Goal: Task Accomplishment & Management: Use online tool/utility

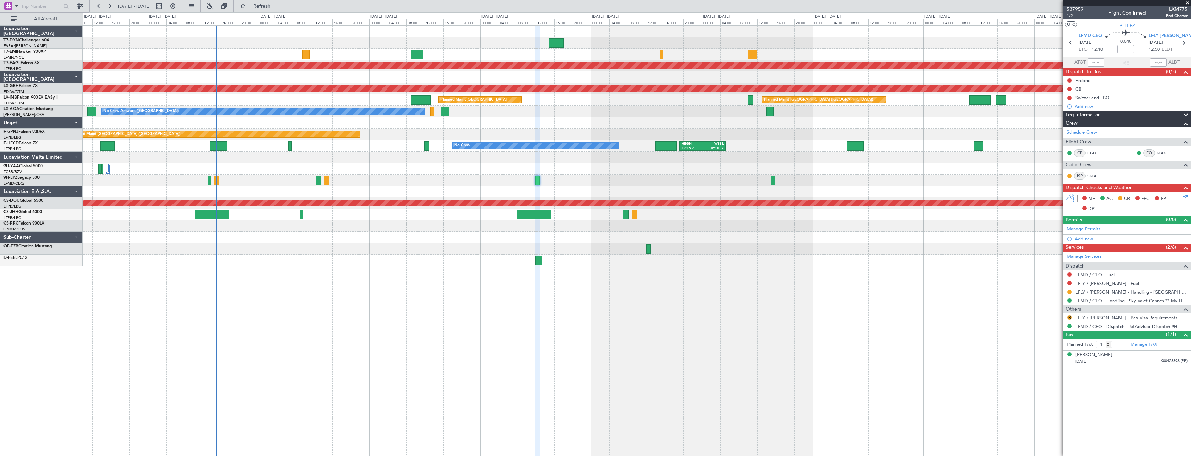
click at [262, 176] on div "Planned Maint Dubai (Al Maktoum Intl) Planned Maint Nurnberg Planned Maint [GEO…" at bounding box center [637, 146] width 1108 height 240
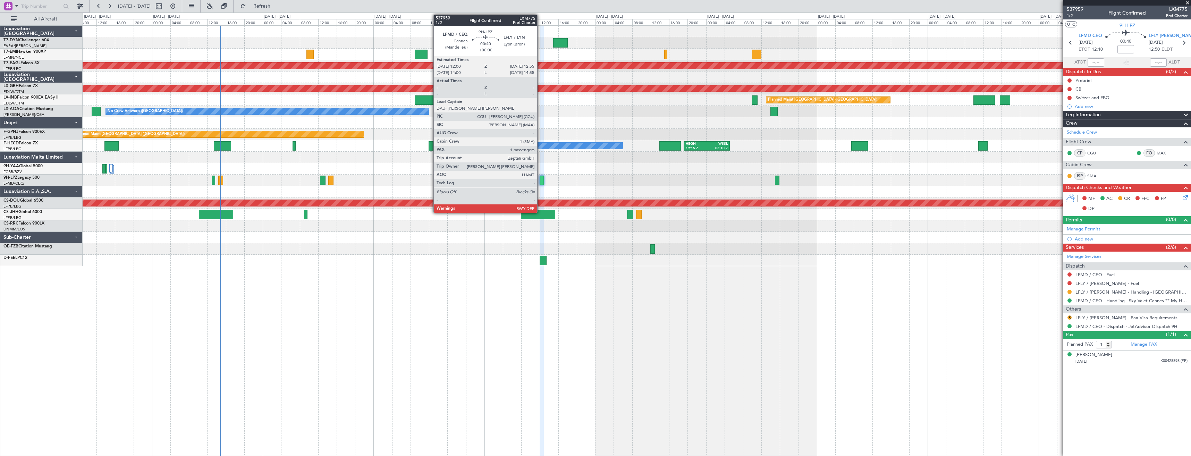
click at [540, 181] on div at bounding box center [541, 180] width 5 height 9
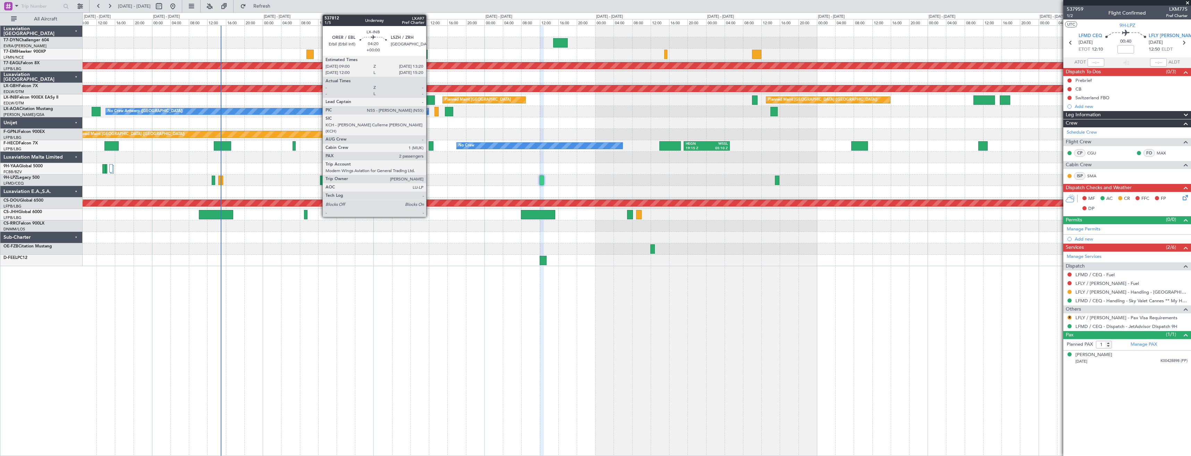
click at [429, 99] on div at bounding box center [425, 99] width 20 height 9
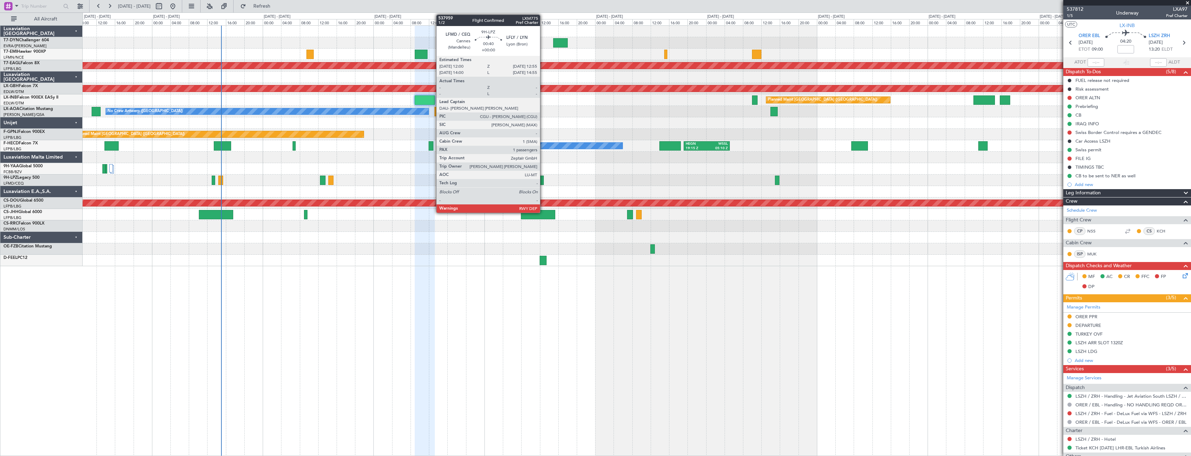
click at [543, 181] on div at bounding box center [541, 180] width 5 height 9
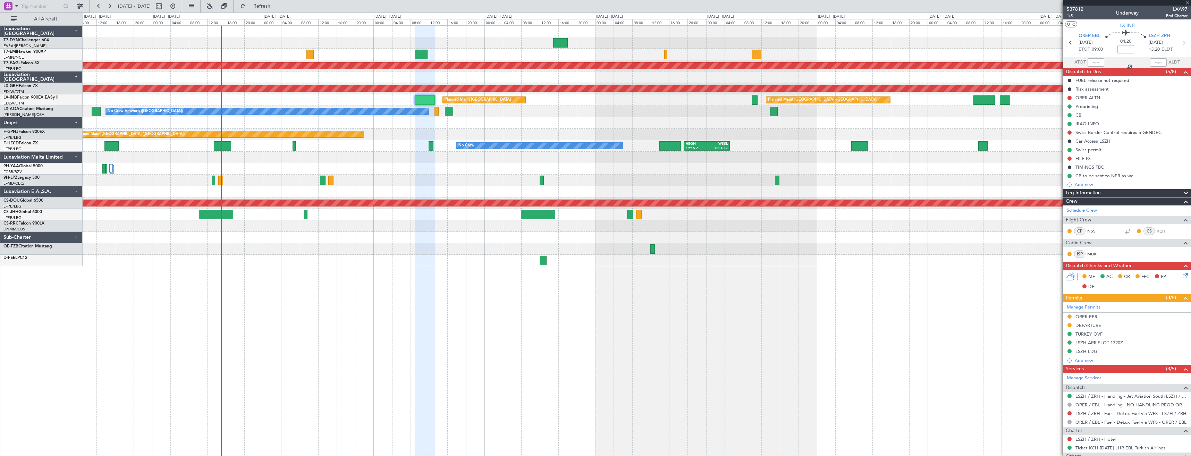
type input "1"
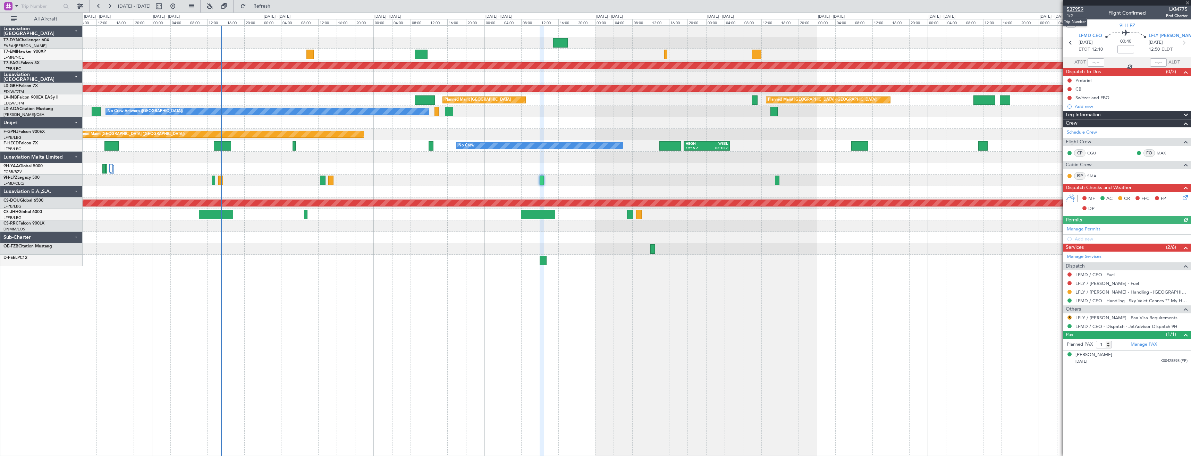
click at [1074, 8] on span "537959" at bounding box center [1074, 9] width 17 height 7
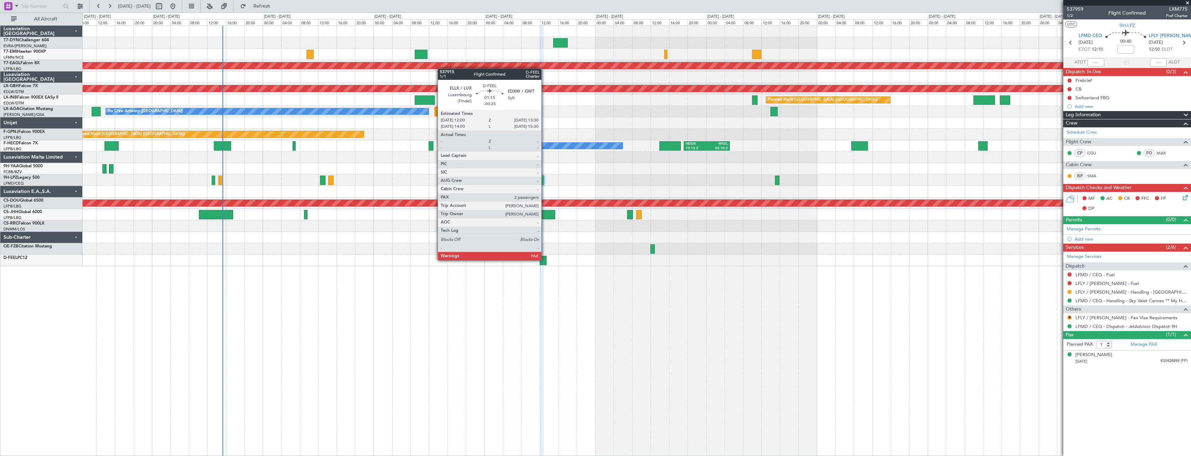
click at [544, 259] on div at bounding box center [542, 260] width 7 height 9
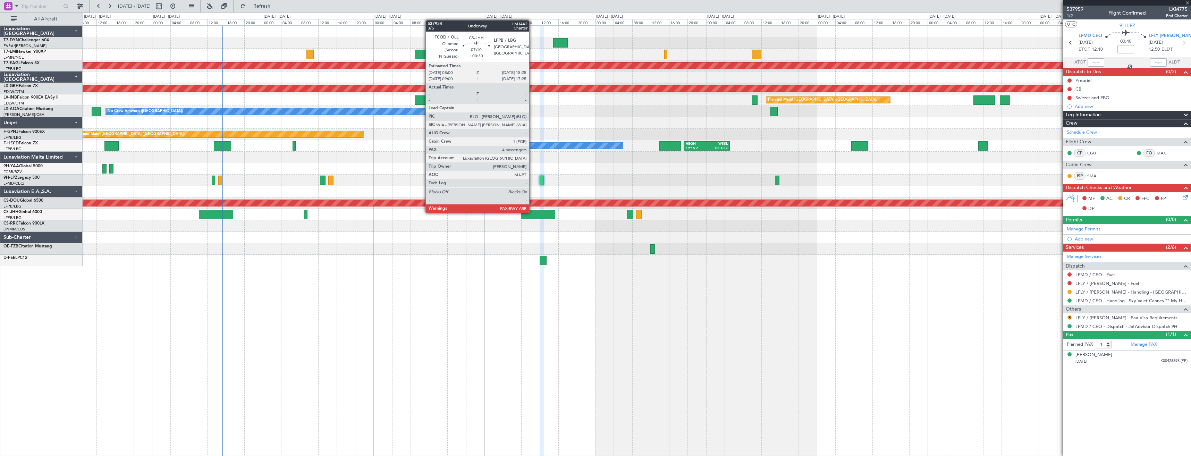
type input "-00:25"
type input "2"
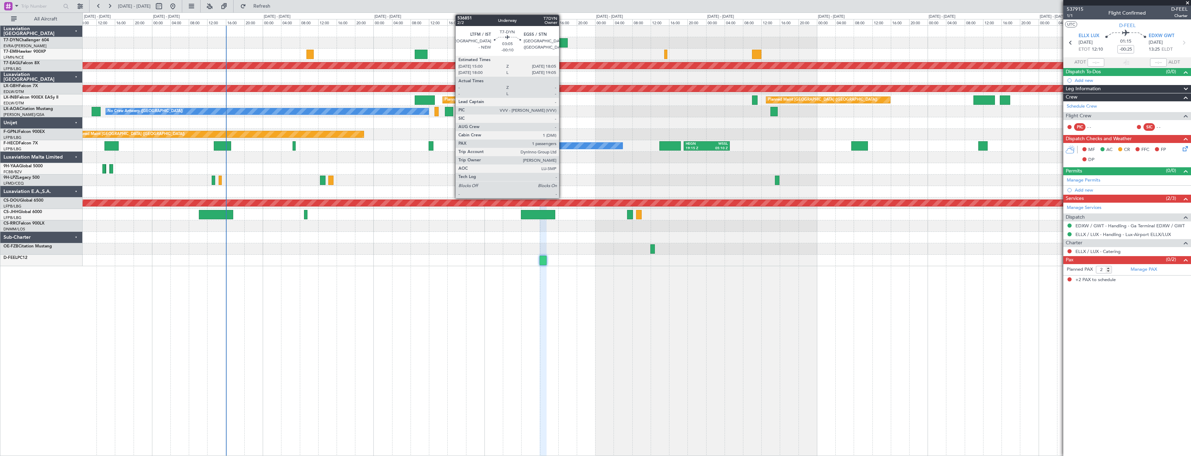
click at [562, 45] on div at bounding box center [560, 42] width 15 height 9
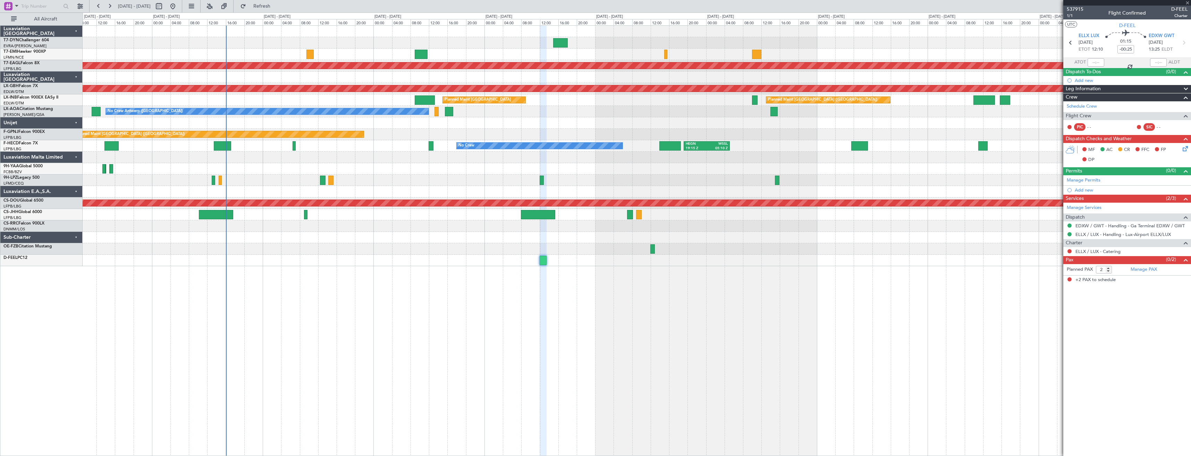
type input "-00:10"
type input "1"
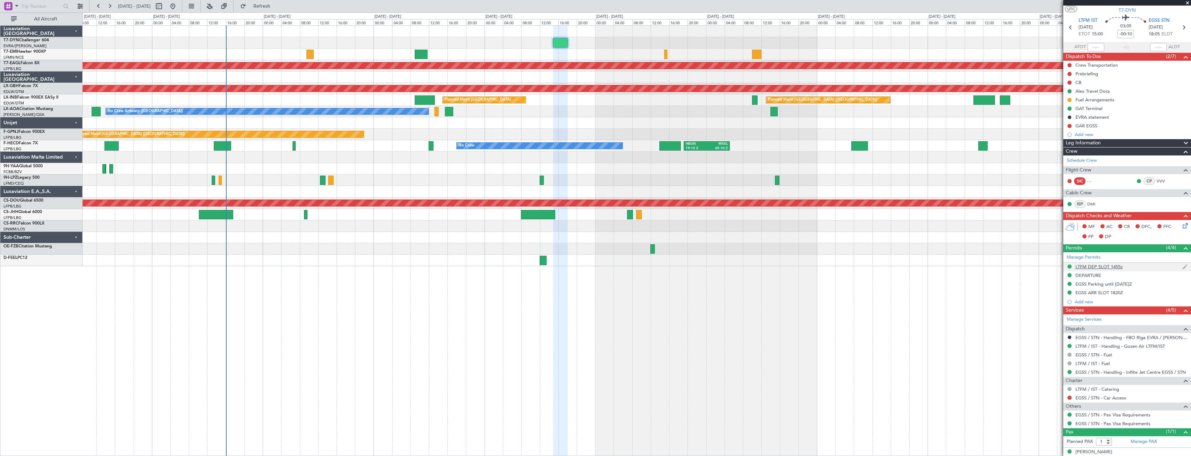
scroll to position [22, 0]
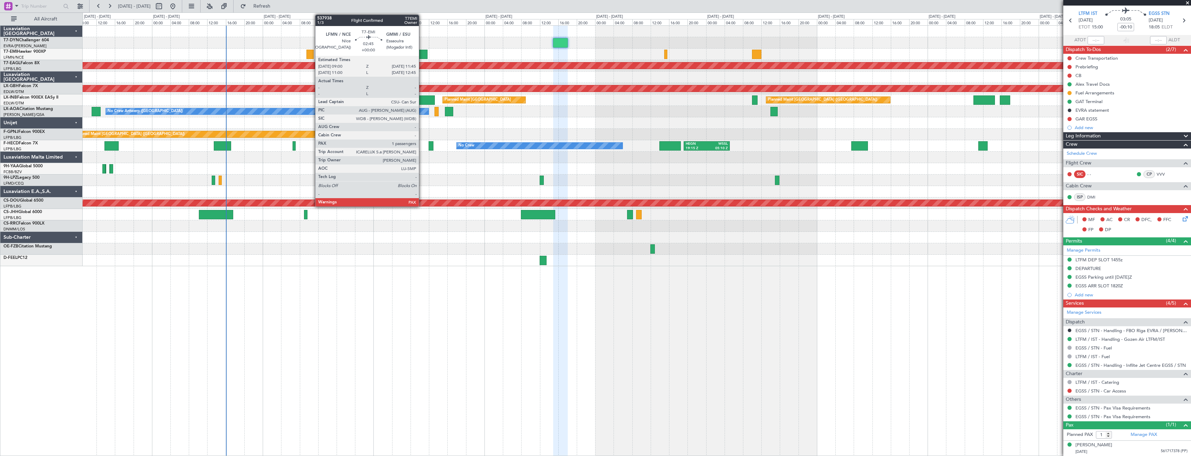
click at [422, 55] on div at bounding box center [421, 54] width 13 height 9
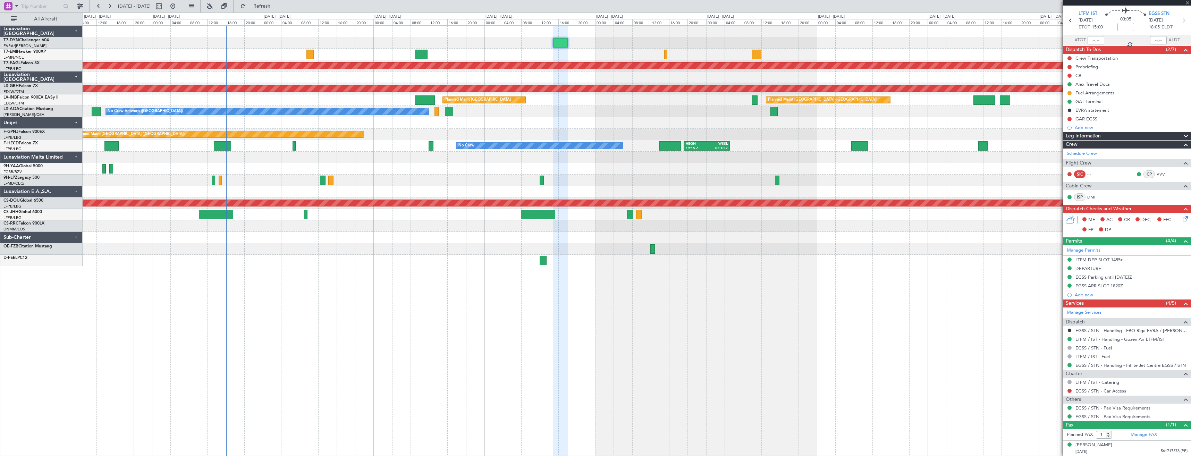
scroll to position [0, 0]
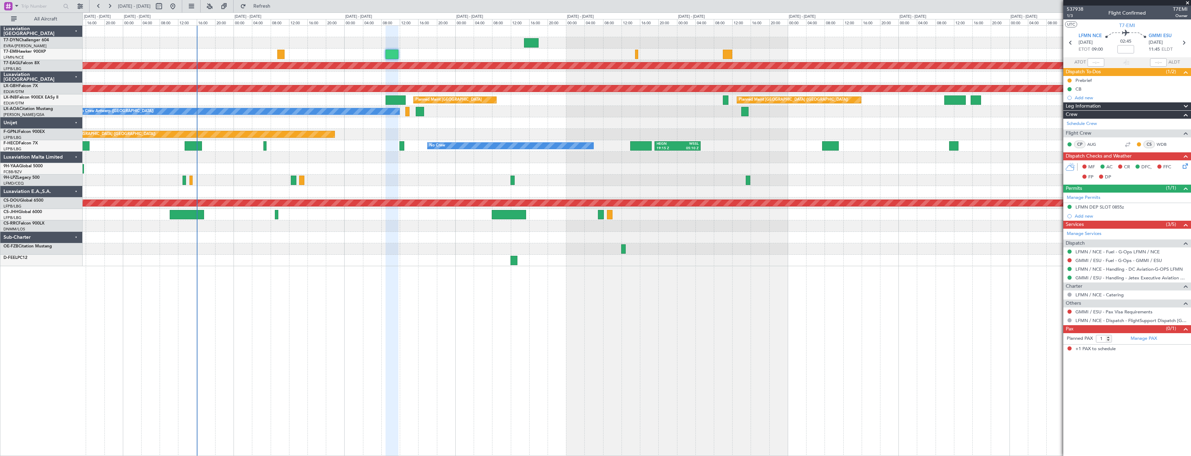
click at [451, 56] on div at bounding box center [637, 54] width 1108 height 11
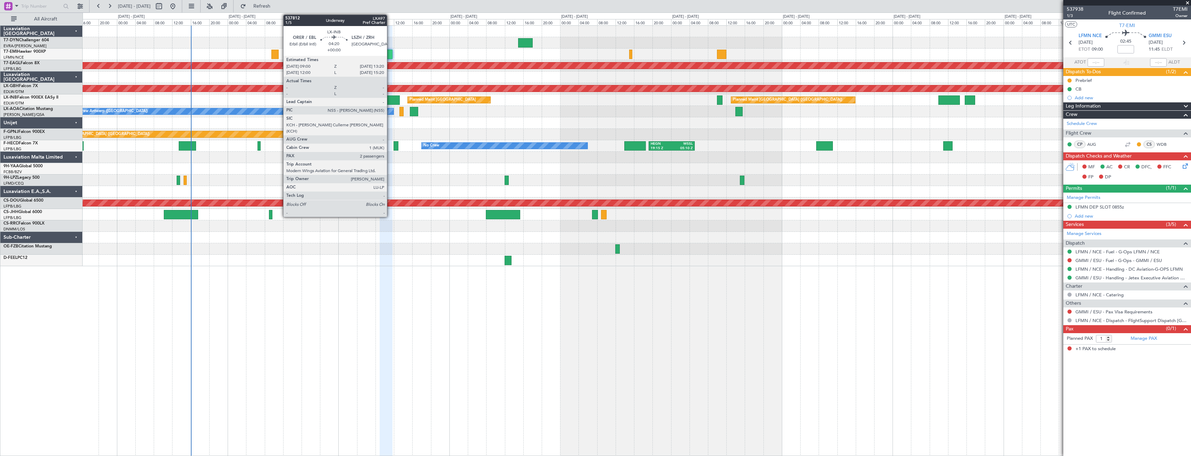
click at [390, 100] on div at bounding box center [390, 99] width 20 height 9
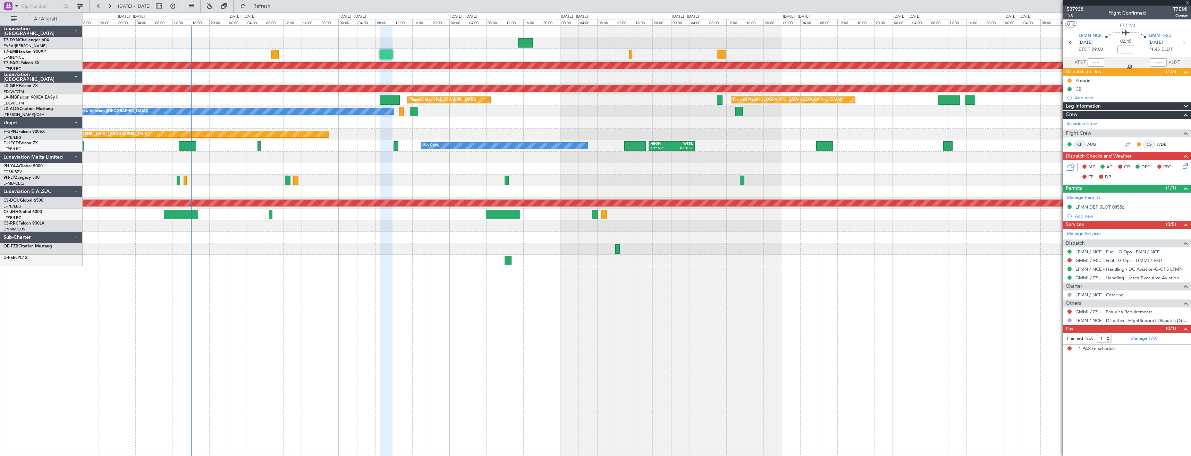
type input "2"
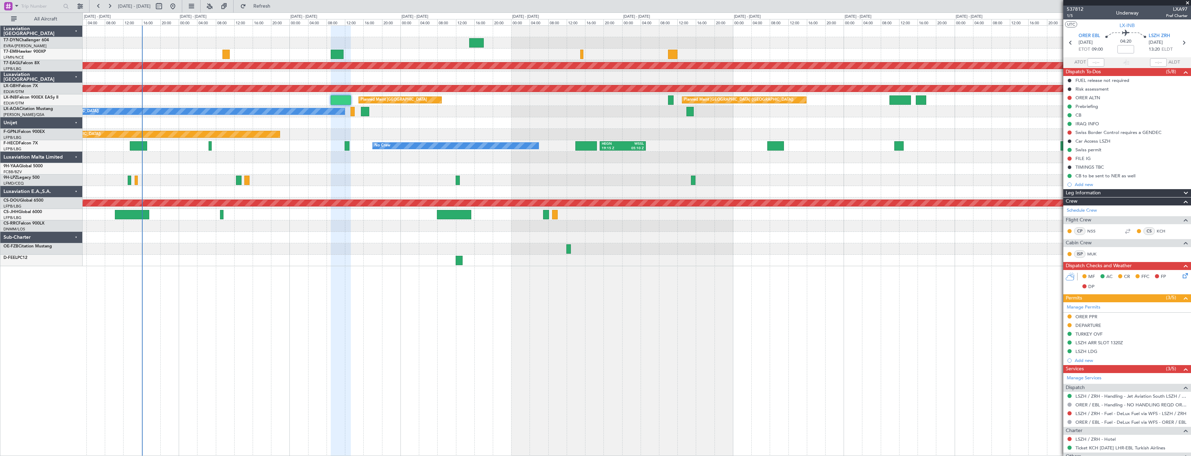
click at [521, 100] on div "Planned Maint [GEOGRAPHIC_DATA] ([GEOGRAPHIC_DATA]) Planned Maint [GEOGRAPHIC_D…" at bounding box center [637, 99] width 1108 height 11
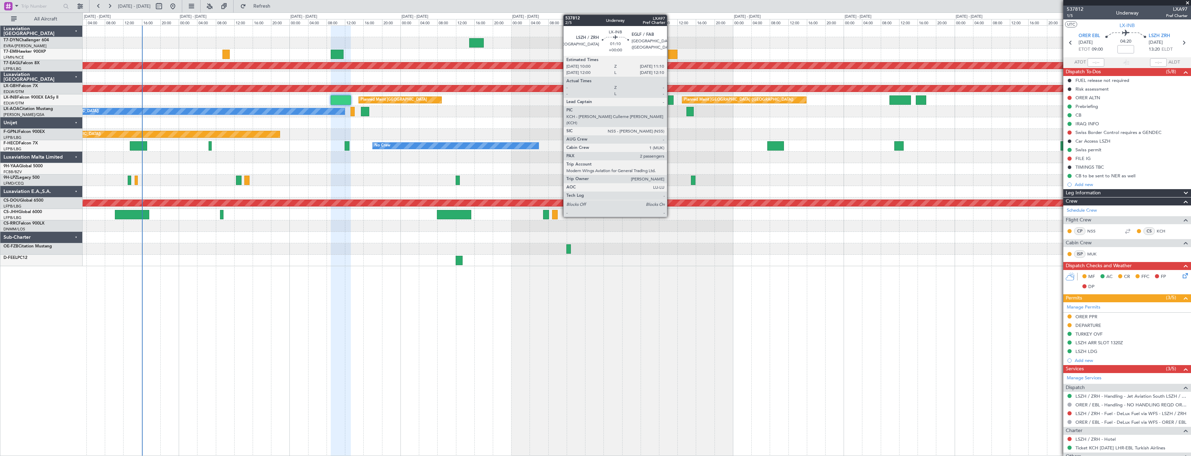
click at [670, 102] on div at bounding box center [671, 99] width 6 height 9
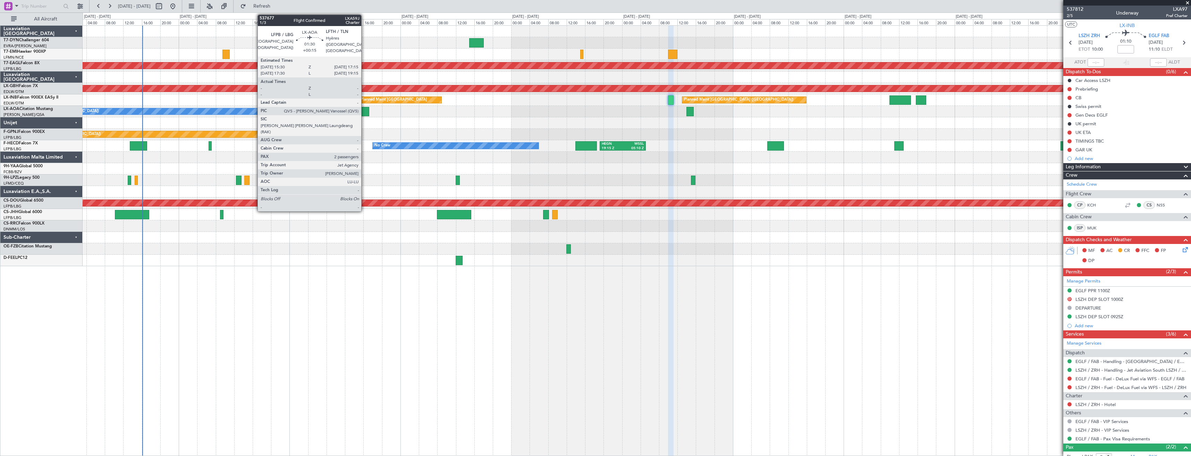
click at [364, 111] on div at bounding box center [365, 111] width 8 height 9
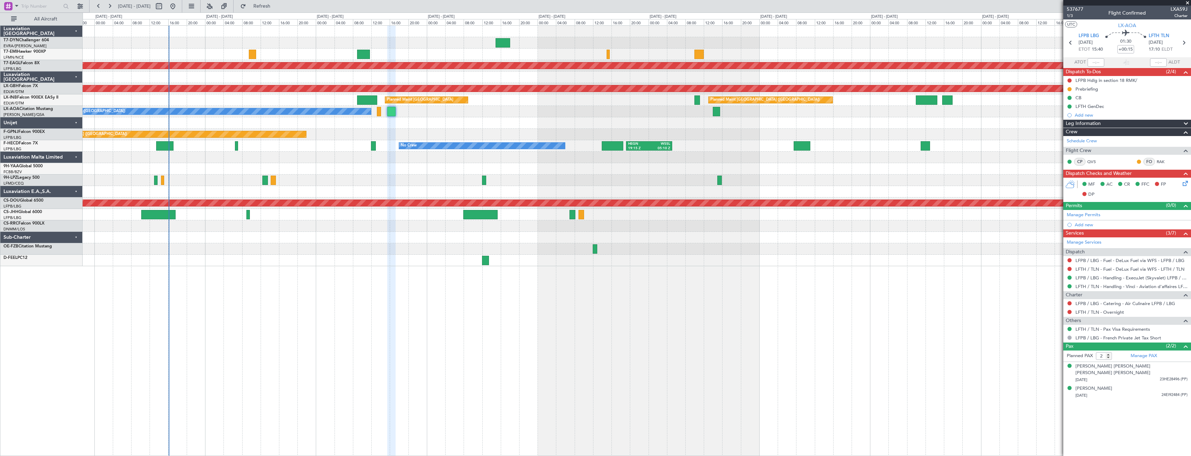
click at [235, 172] on div at bounding box center [637, 168] width 1108 height 11
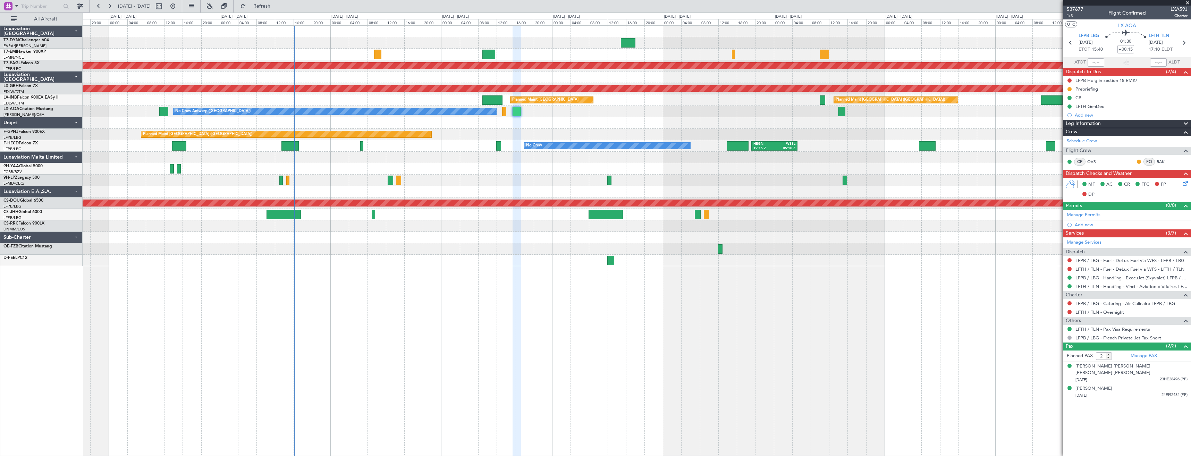
click at [323, 173] on div at bounding box center [637, 168] width 1108 height 11
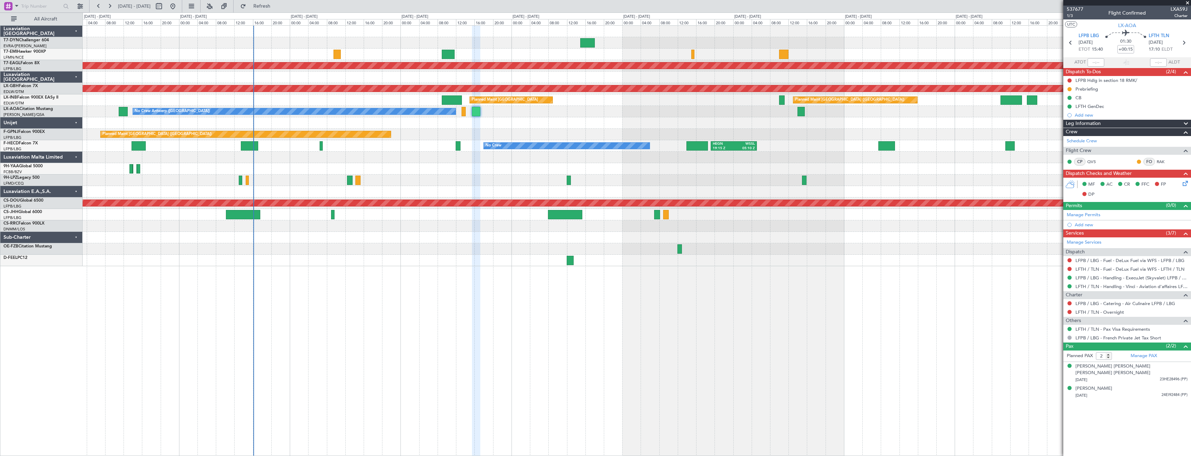
click at [307, 171] on div at bounding box center [637, 168] width 1108 height 11
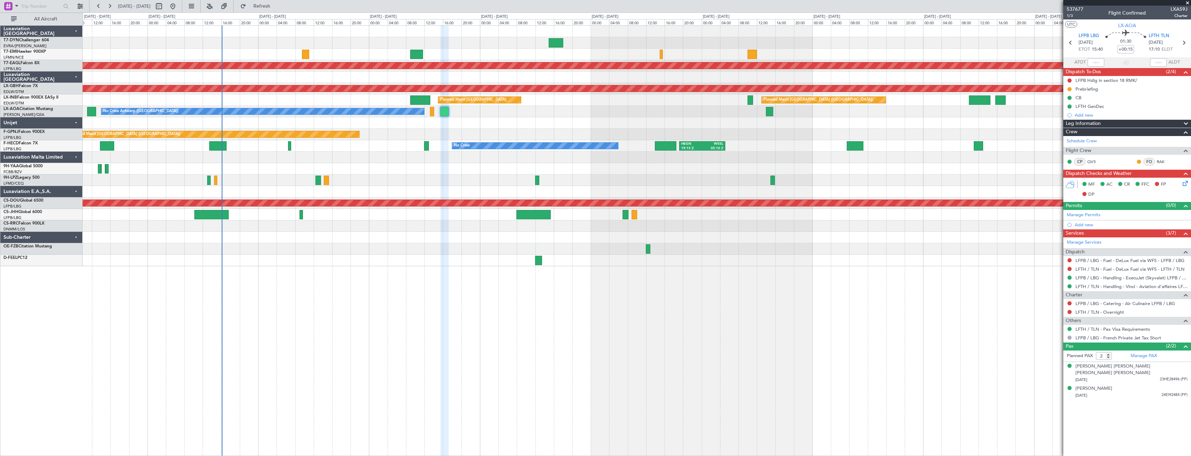
click at [271, 172] on div at bounding box center [637, 168] width 1108 height 11
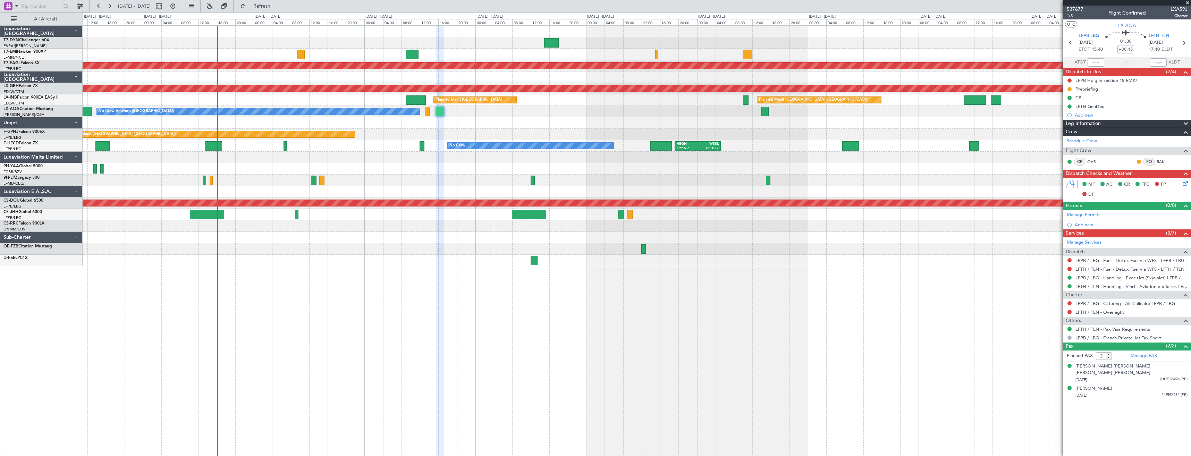
click at [311, 181] on div at bounding box center [637, 179] width 1108 height 11
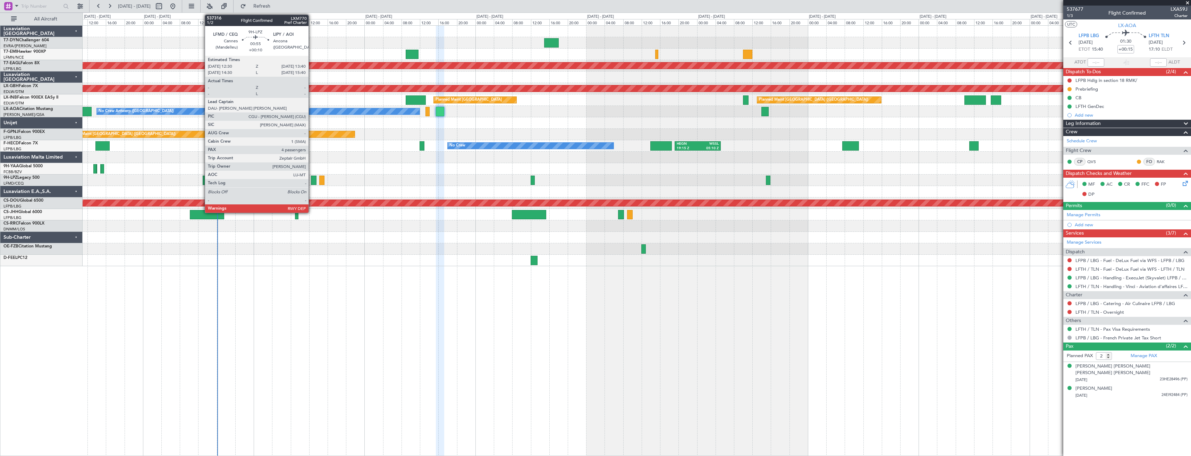
click at [312, 180] on div at bounding box center [314, 180] width 6 height 9
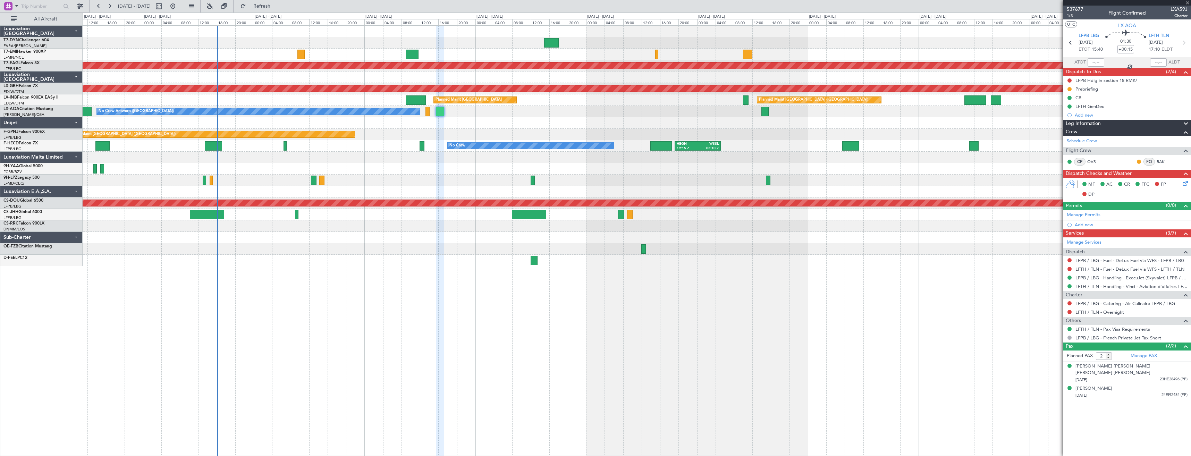
type input "+00:10"
type input "4"
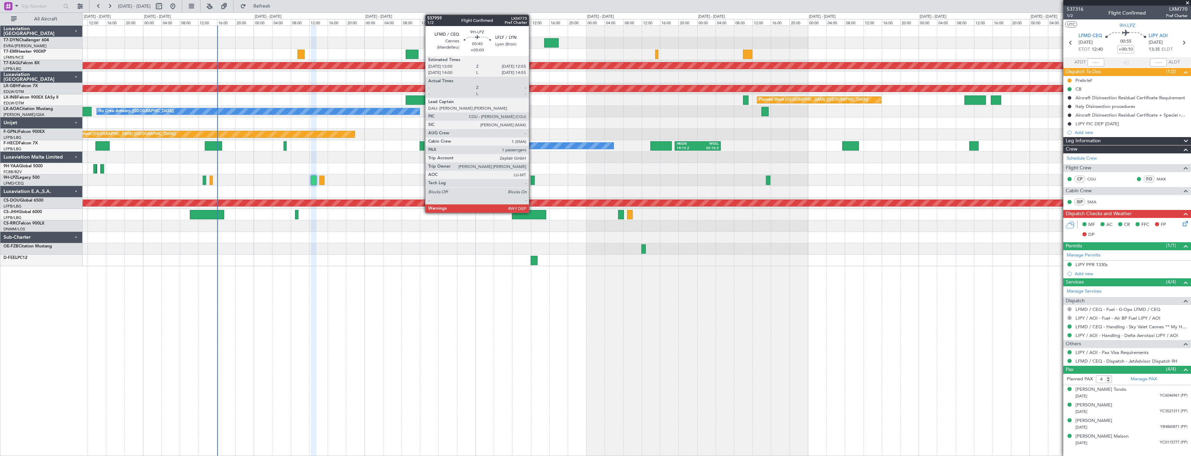
click at [532, 181] on div at bounding box center [532, 180] width 5 height 9
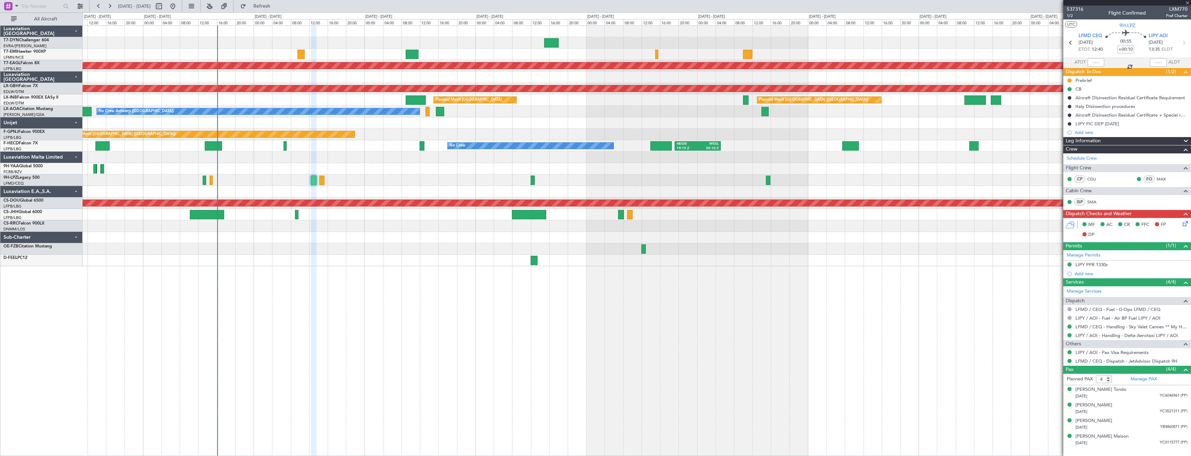
type input "1"
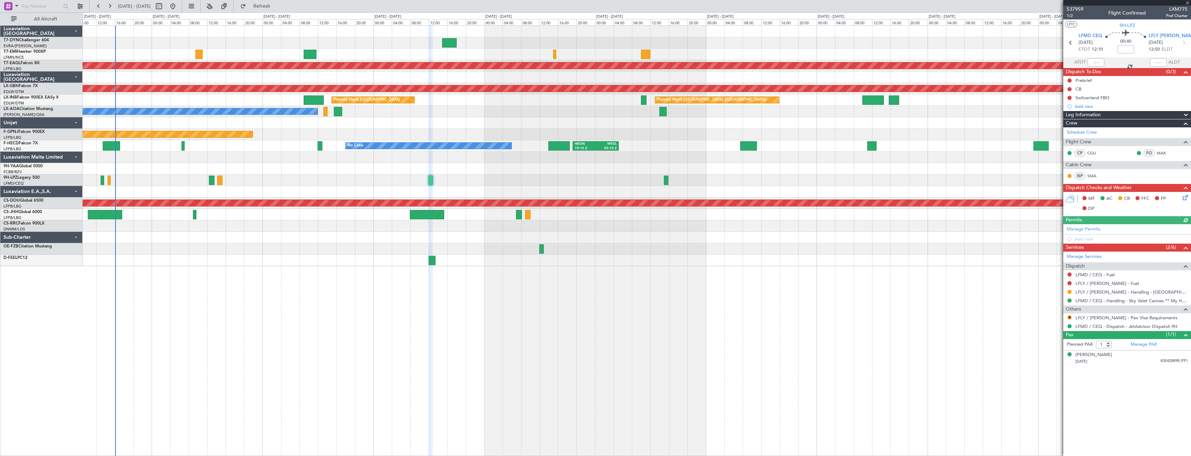
click at [438, 172] on div "Planned Maint Dubai (Al Maktoum Intl) Planned Maint Nurnberg Planned Maint [GEO…" at bounding box center [637, 146] width 1108 height 240
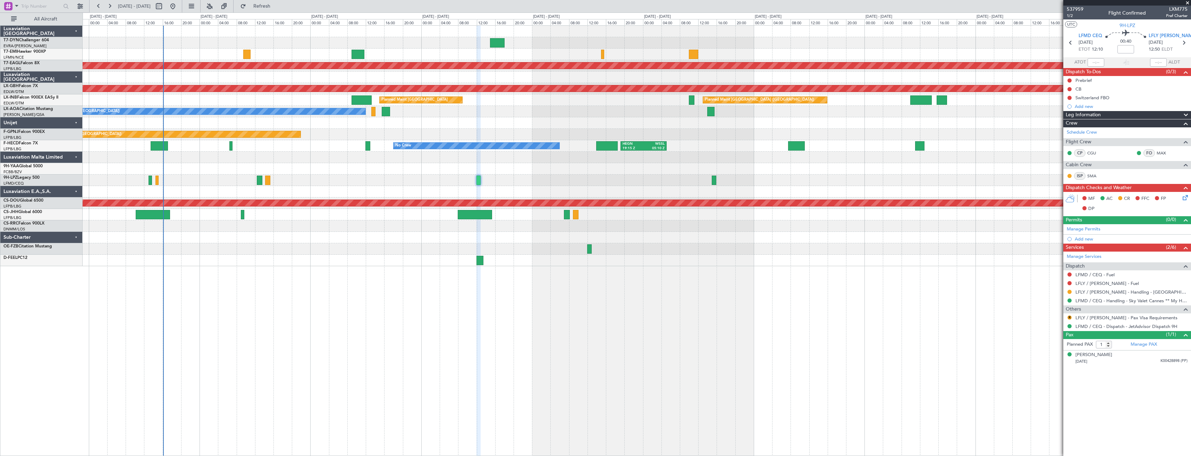
click at [331, 181] on div at bounding box center [637, 179] width 1108 height 11
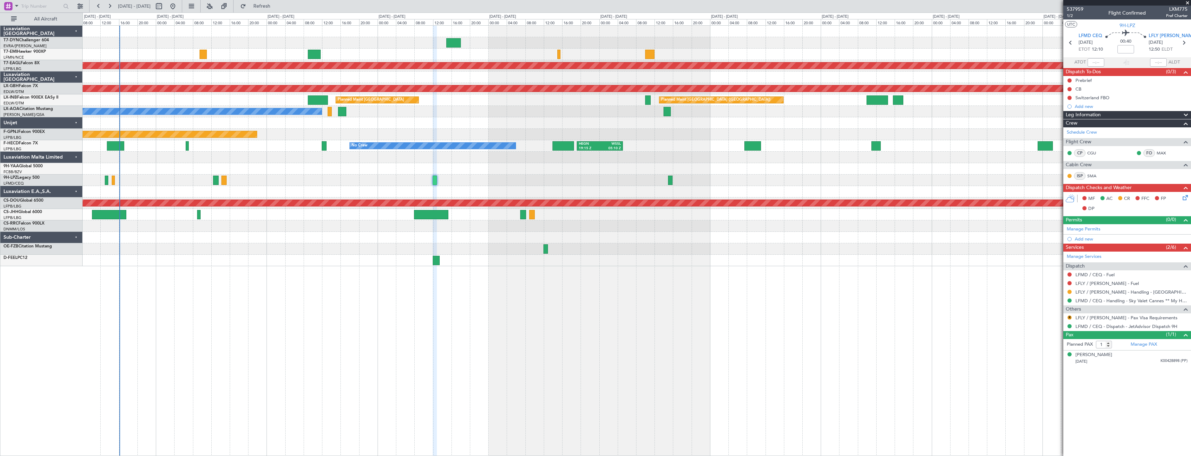
click at [257, 221] on div at bounding box center [637, 225] width 1108 height 11
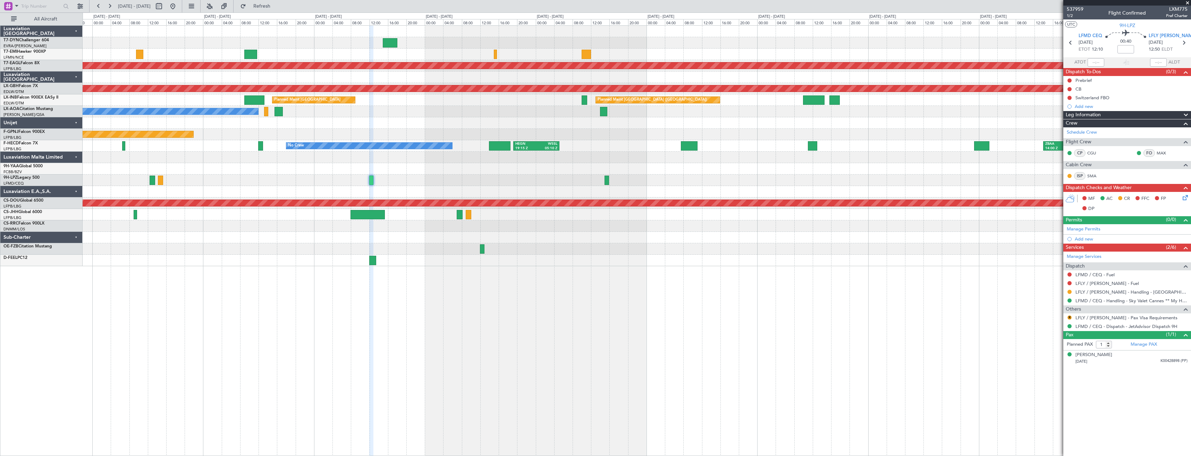
click at [236, 274] on div "No Crew Planned Maint [GEOGRAPHIC_DATA] (Al Maktoum Intl) Planned Maint Nurnber…" at bounding box center [637, 240] width 1108 height 431
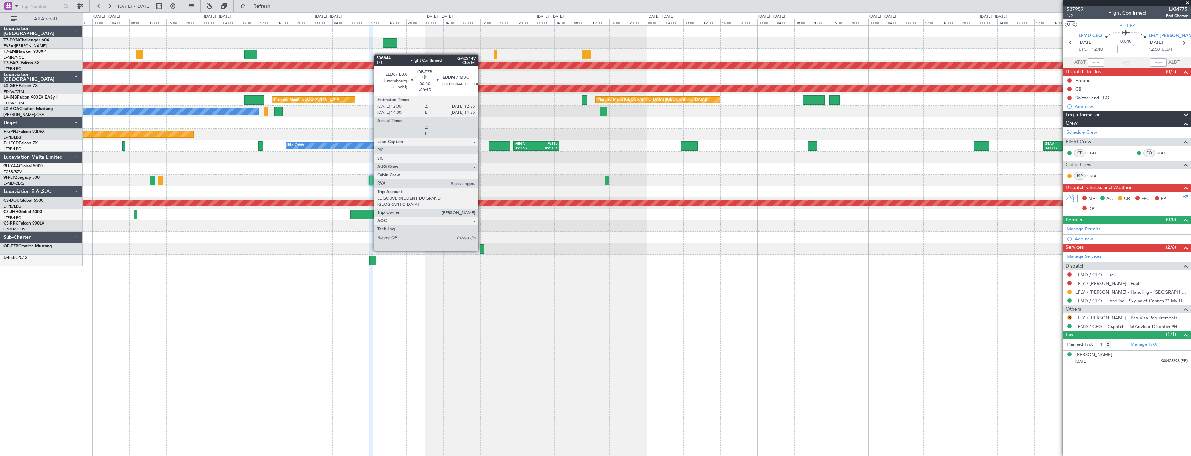
click at [481, 250] on div at bounding box center [482, 248] width 5 height 9
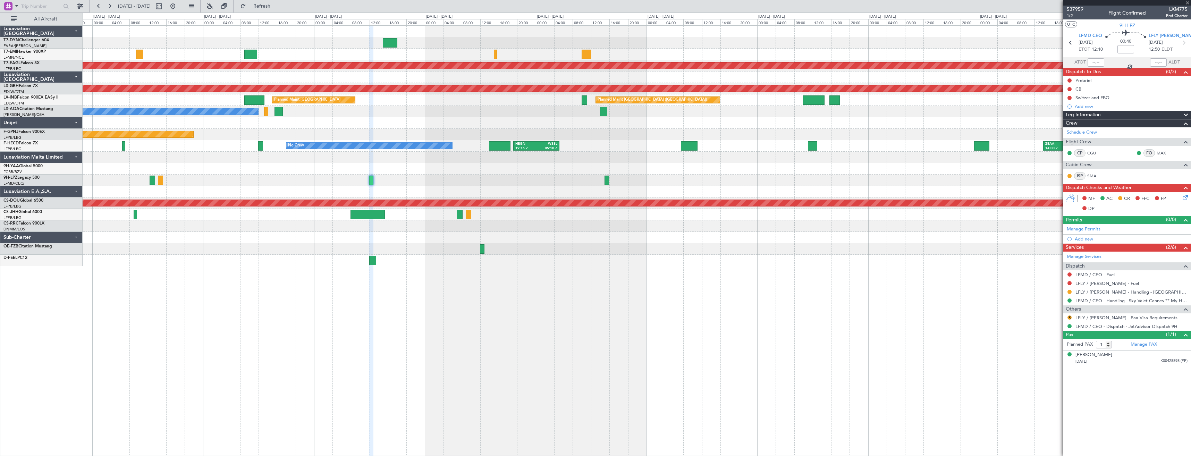
type input "-00:15"
type input "3"
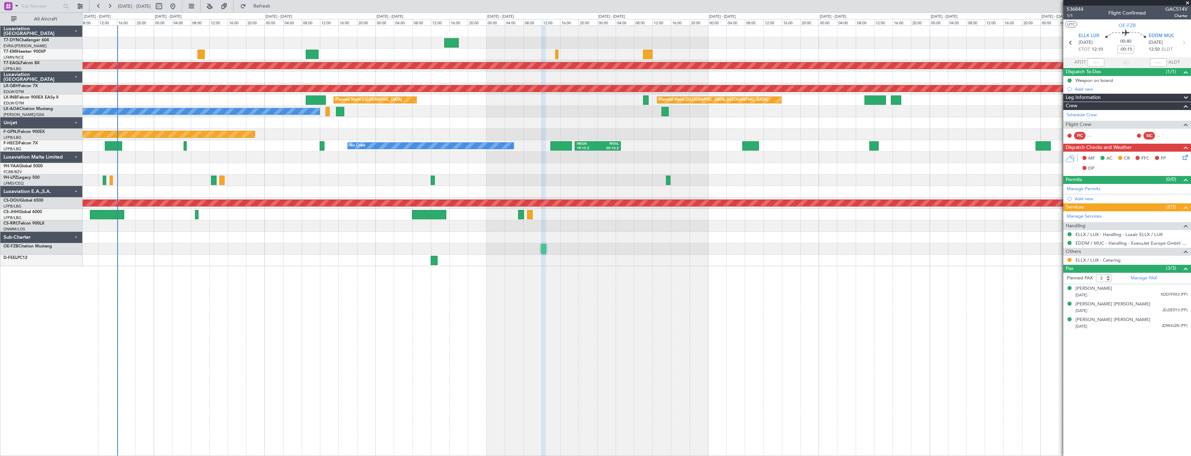
click at [501, 236] on div at bounding box center [637, 237] width 1108 height 11
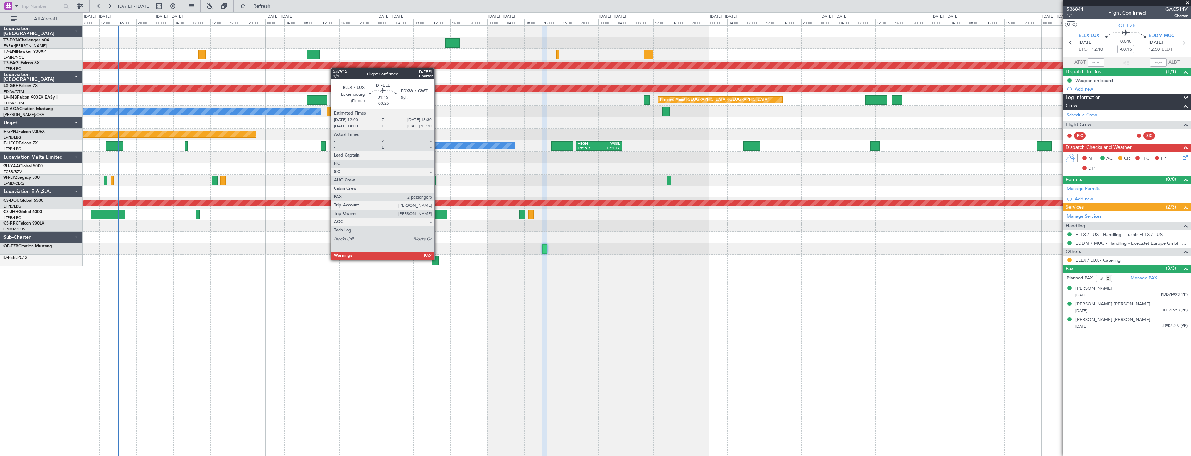
click at [437, 259] on div at bounding box center [435, 260] width 7 height 9
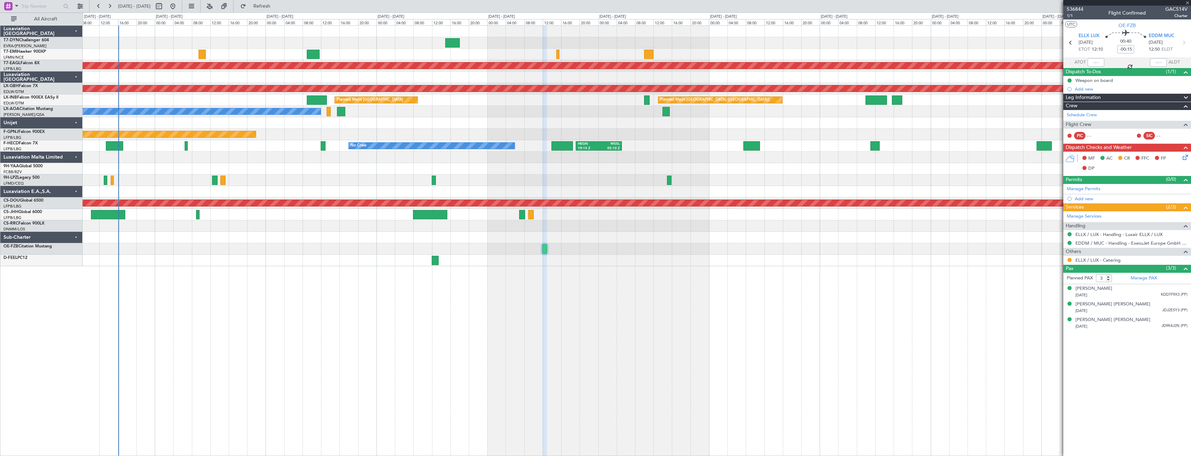
type input "-00:25"
type input "2"
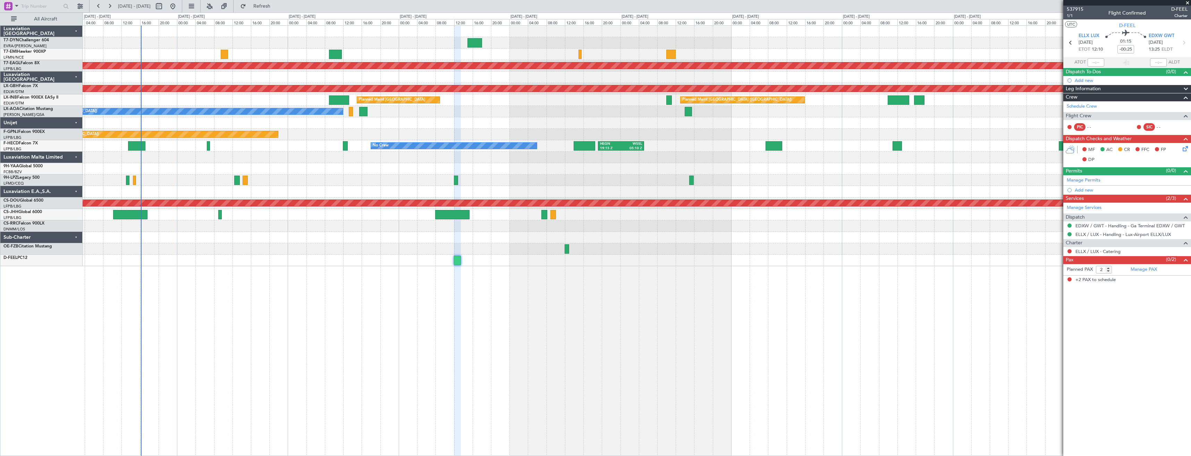
click at [397, 119] on div at bounding box center [637, 122] width 1108 height 11
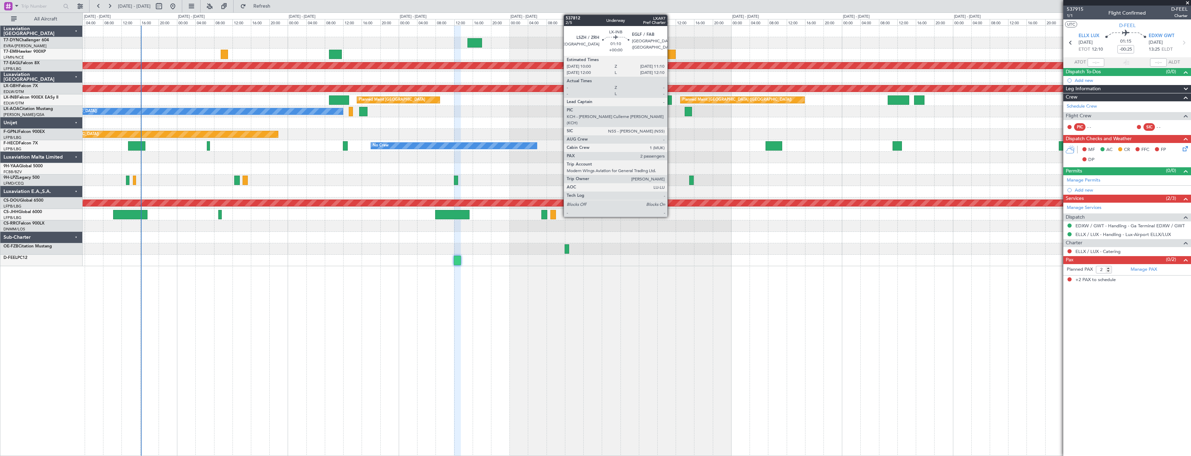
click at [670, 101] on div at bounding box center [669, 99] width 6 height 9
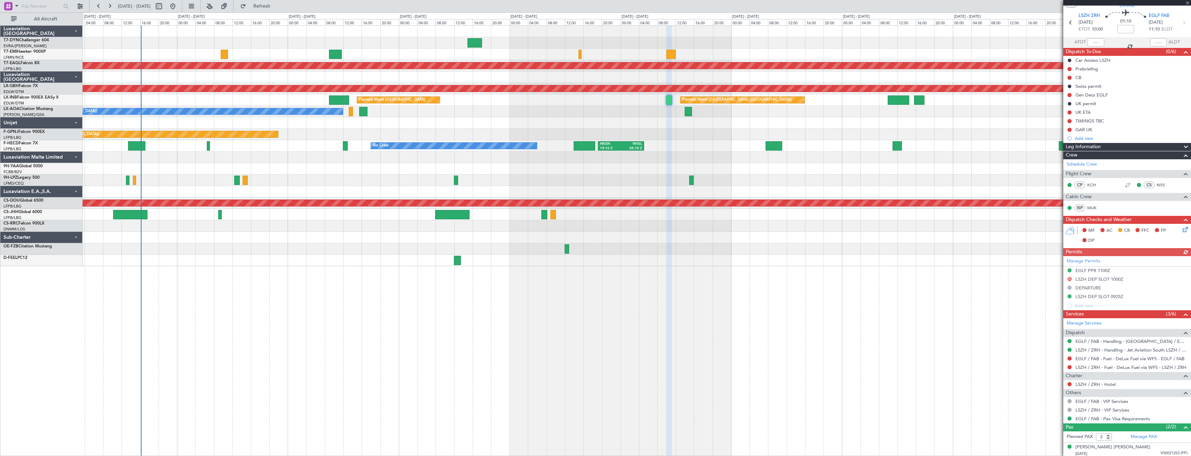
scroll to position [38, 0]
